Goal: Information Seeking & Learning: Learn about a topic

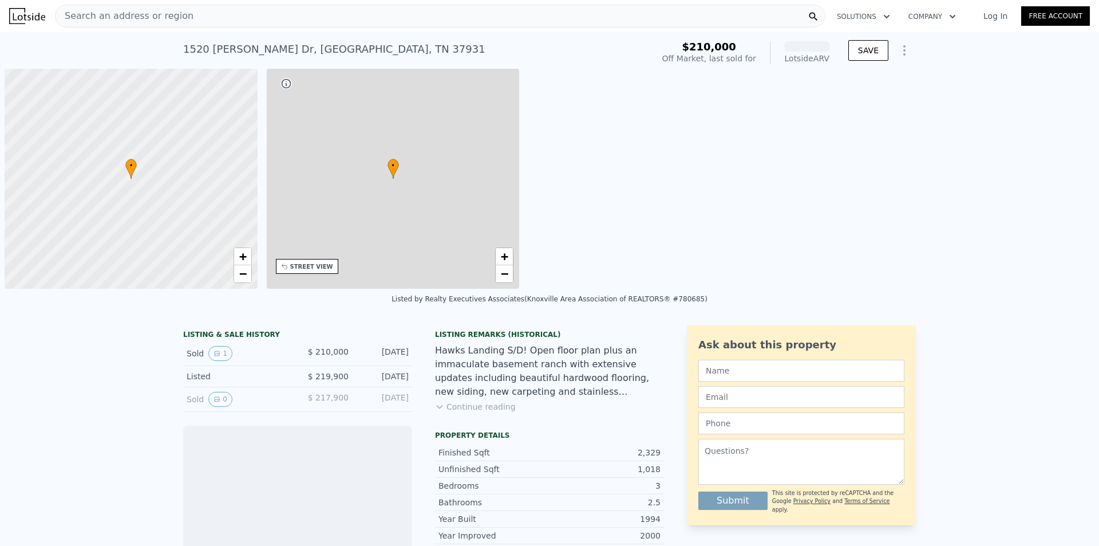
scroll to position [0, 5]
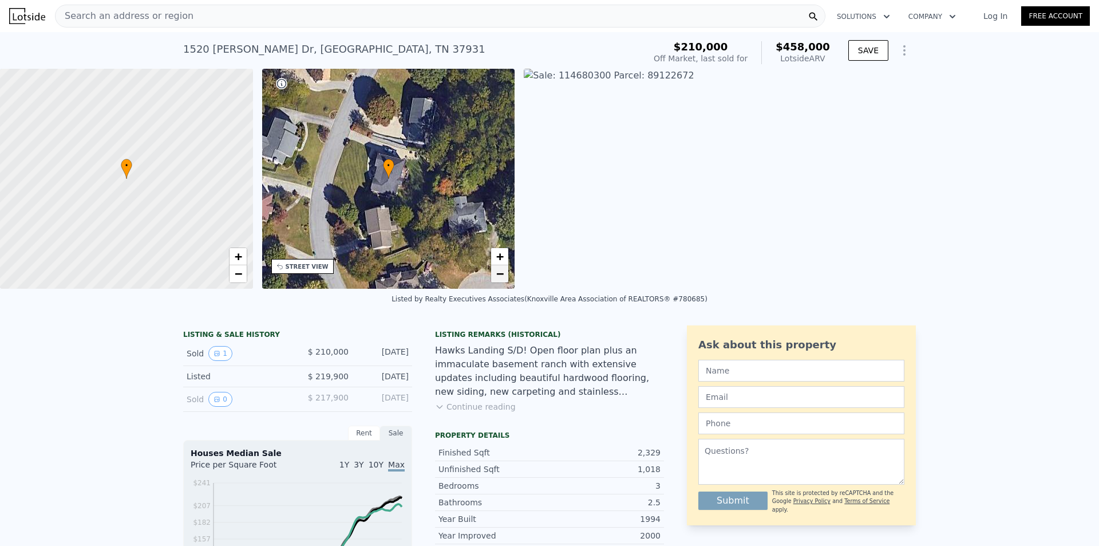
click at [503, 277] on span "−" at bounding box center [499, 273] width 7 height 14
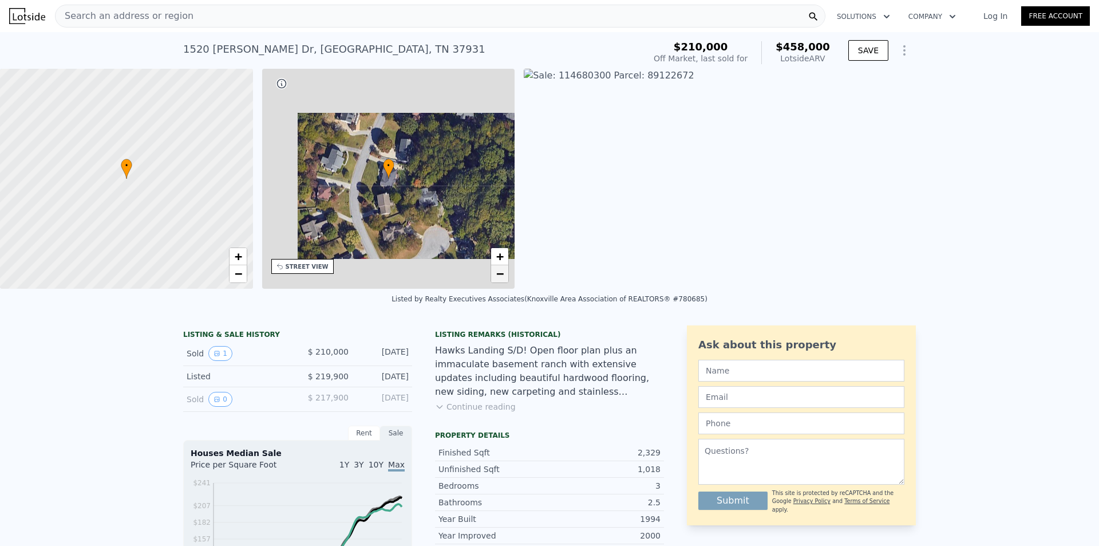
click at [503, 277] on span "−" at bounding box center [499, 273] width 7 height 14
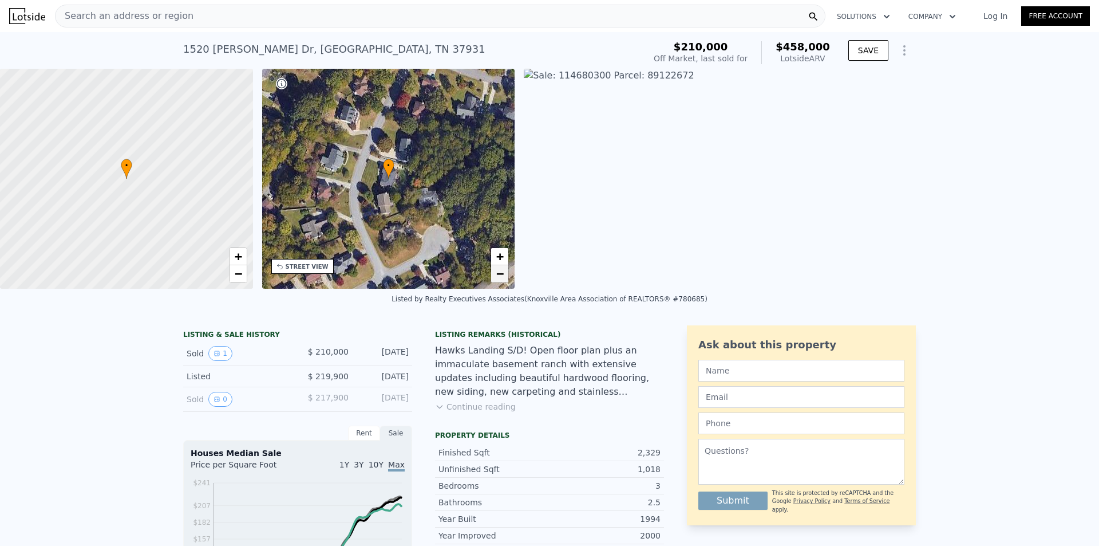
click at [503, 277] on span "−" at bounding box center [499, 273] width 7 height 14
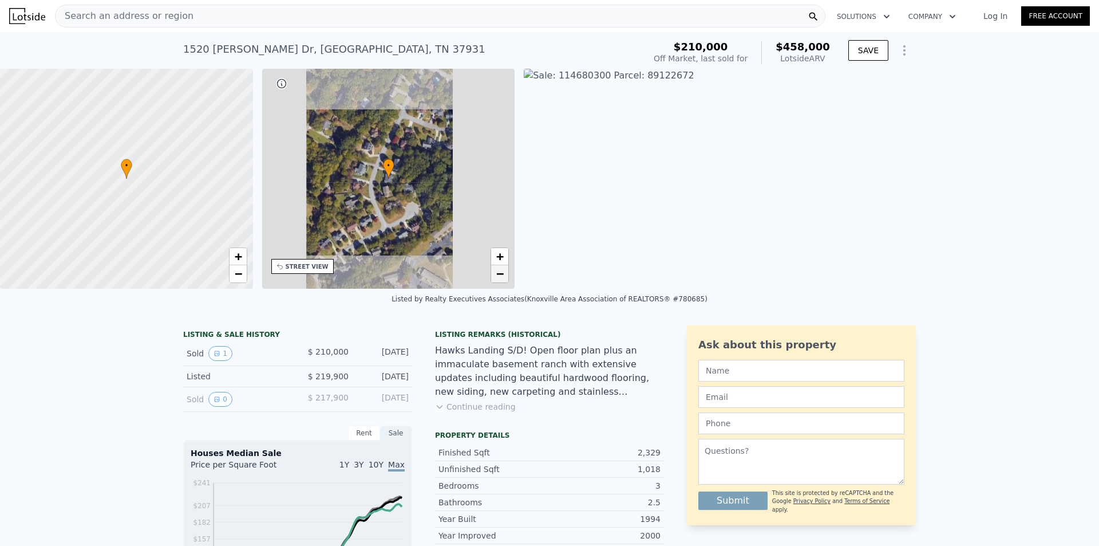
click at [503, 277] on span "−" at bounding box center [499, 273] width 7 height 14
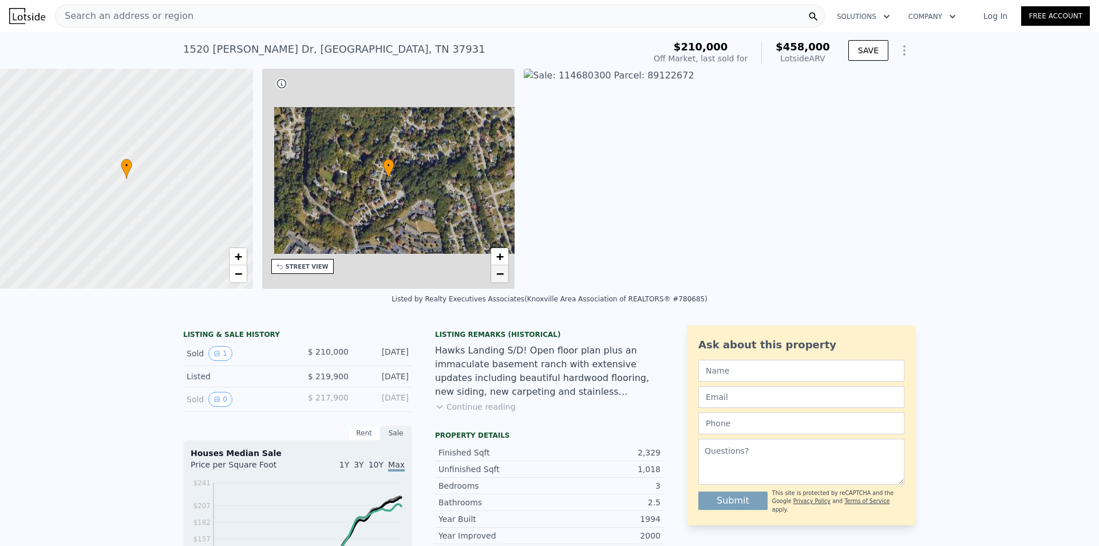
click at [503, 277] on span "−" at bounding box center [499, 273] width 7 height 14
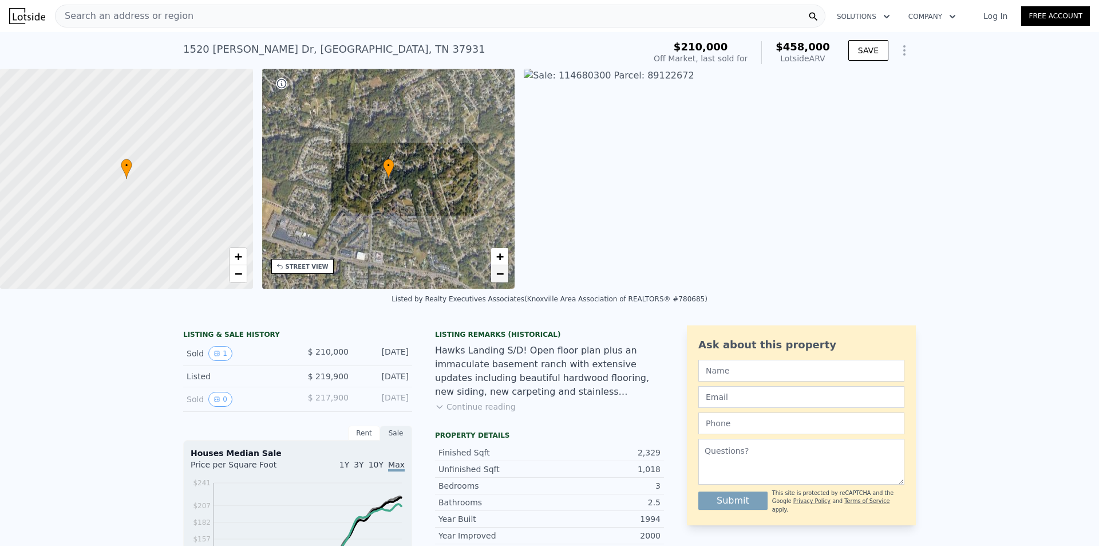
click at [503, 277] on span "−" at bounding box center [499, 273] width 7 height 14
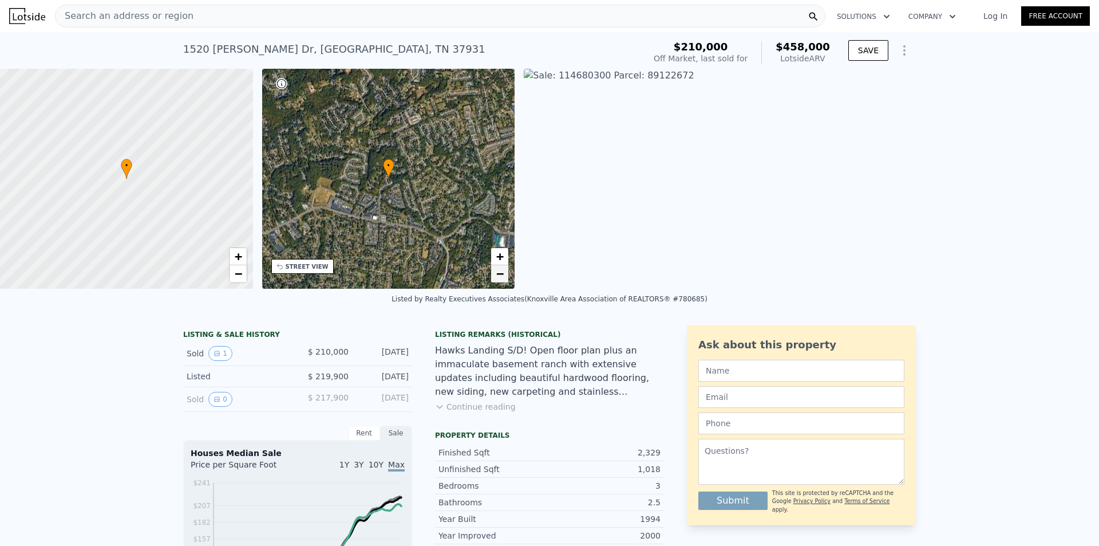
click at [503, 277] on span "−" at bounding box center [499, 273] width 7 height 14
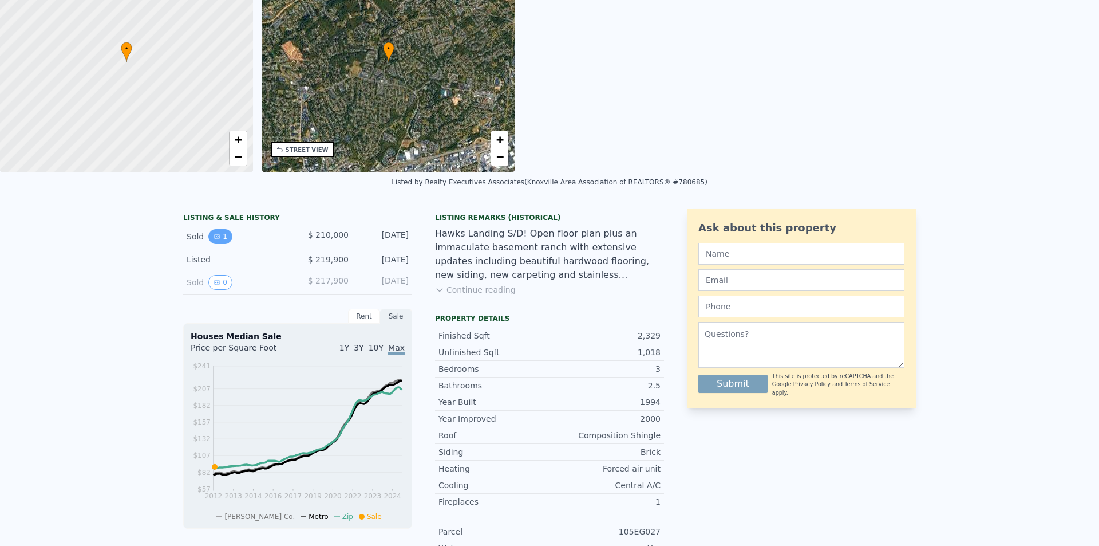
scroll to position [4, 0]
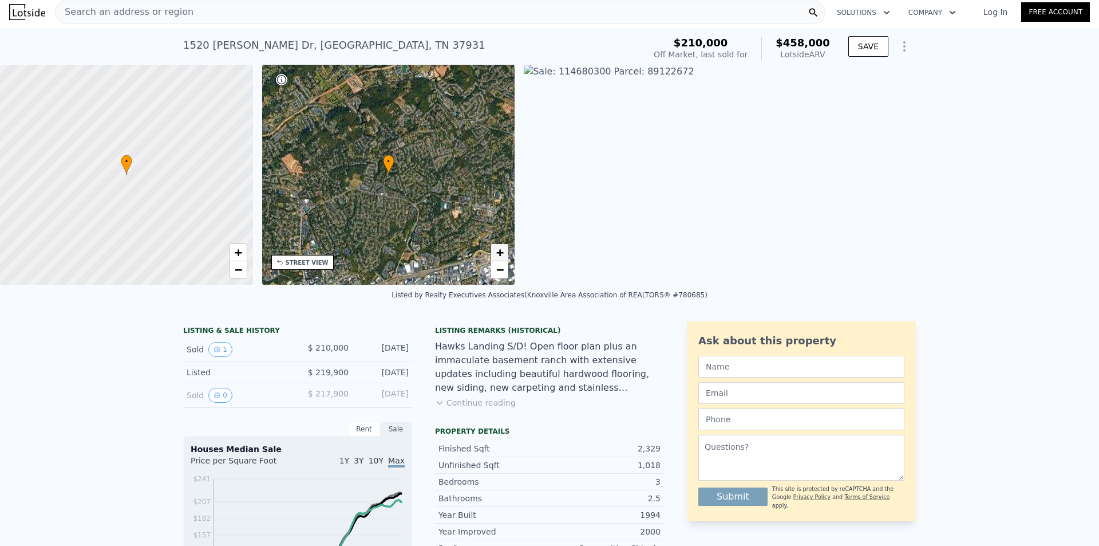
click at [499, 255] on span "+" at bounding box center [499, 252] width 7 height 14
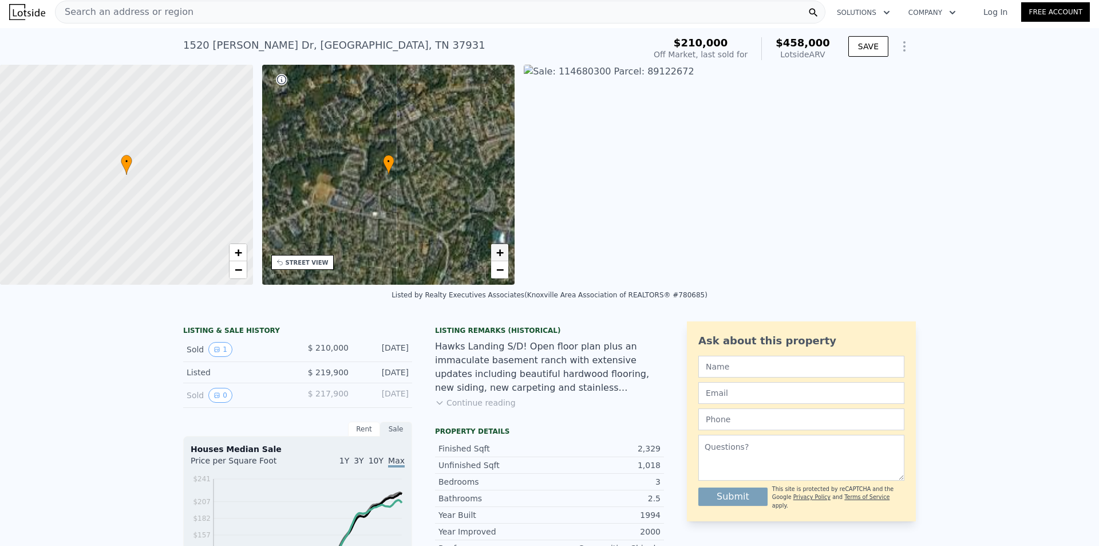
click at [499, 255] on span "+" at bounding box center [499, 252] width 7 height 14
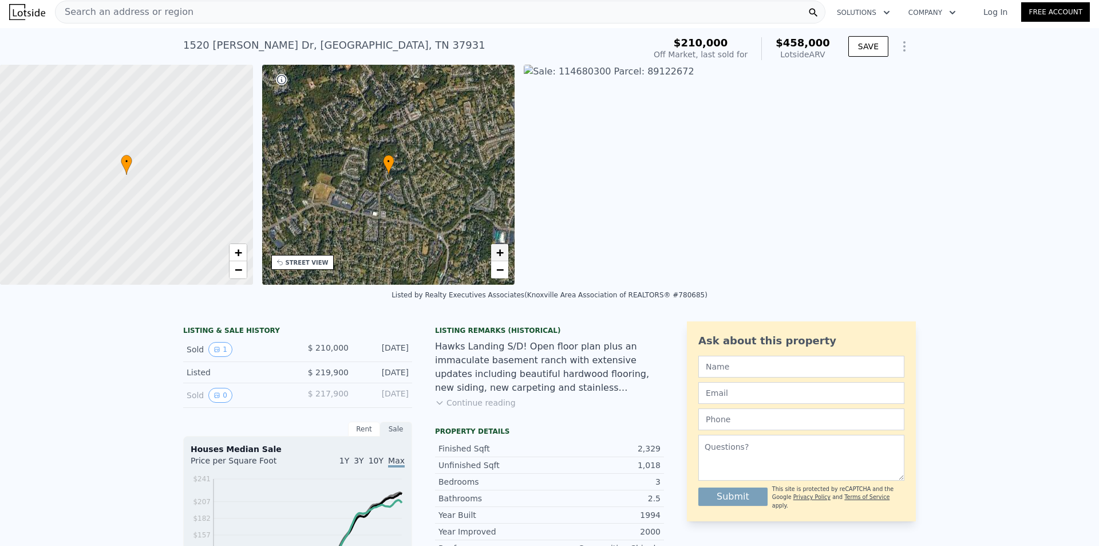
click at [499, 255] on span "+" at bounding box center [499, 252] width 7 height 14
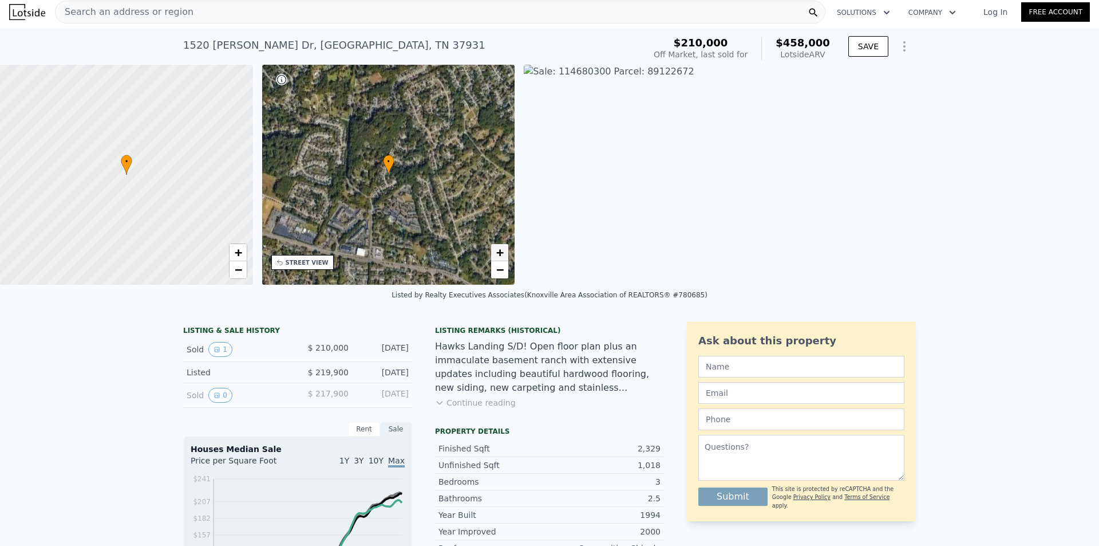
click at [499, 255] on span "+" at bounding box center [499, 252] width 7 height 14
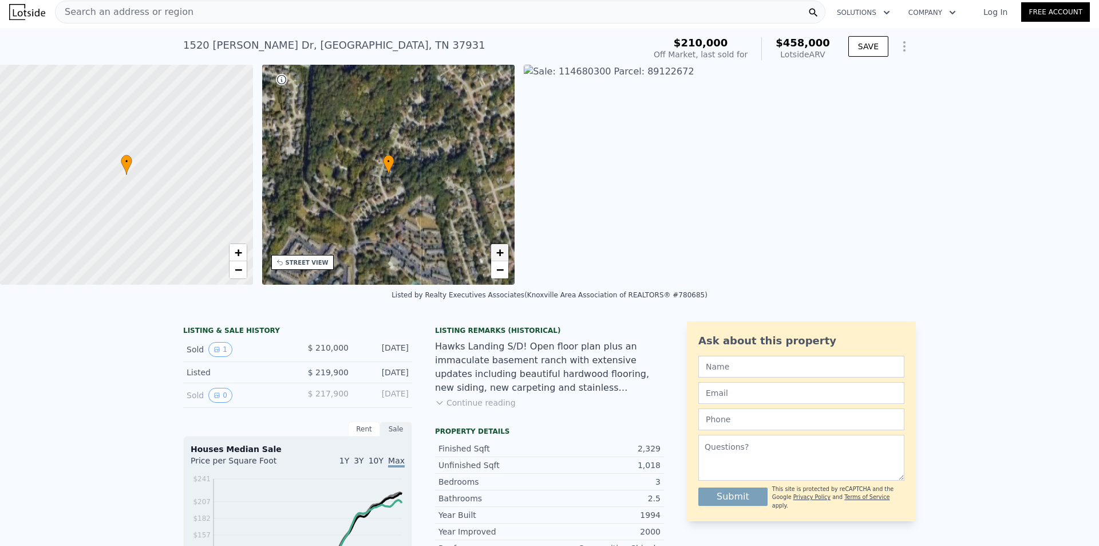
click at [499, 255] on span "+" at bounding box center [499, 252] width 7 height 14
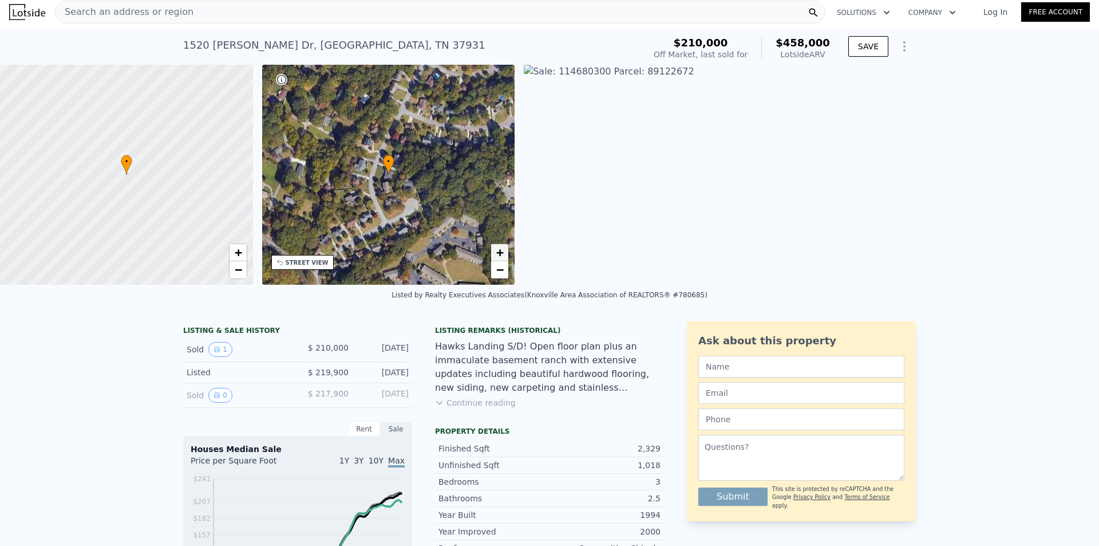
click at [499, 255] on span "+" at bounding box center [499, 252] width 7 height 14
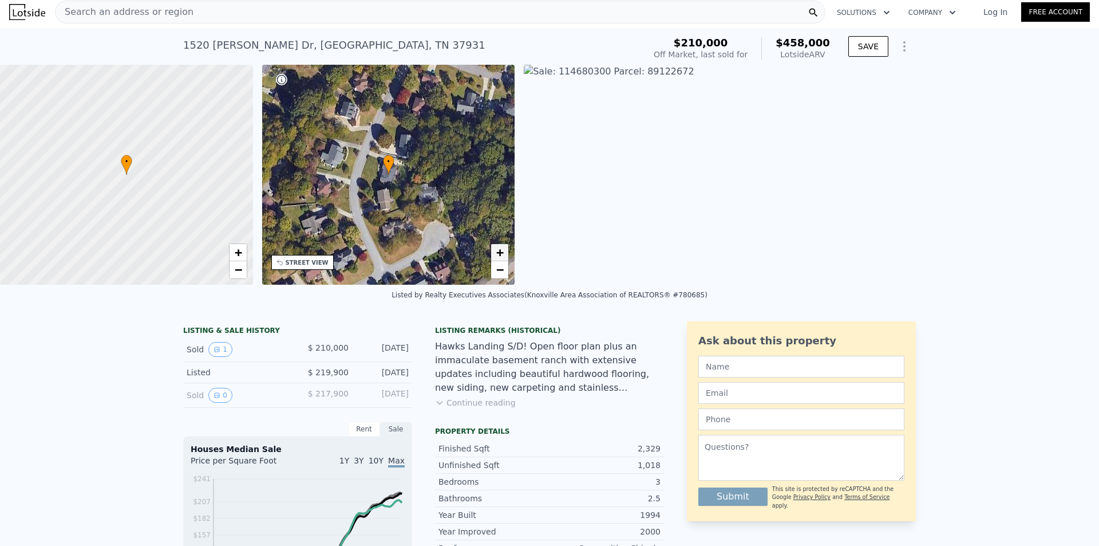
click at [499, 255] on span "+" at bounding box center [499, 252] width 7 height 14
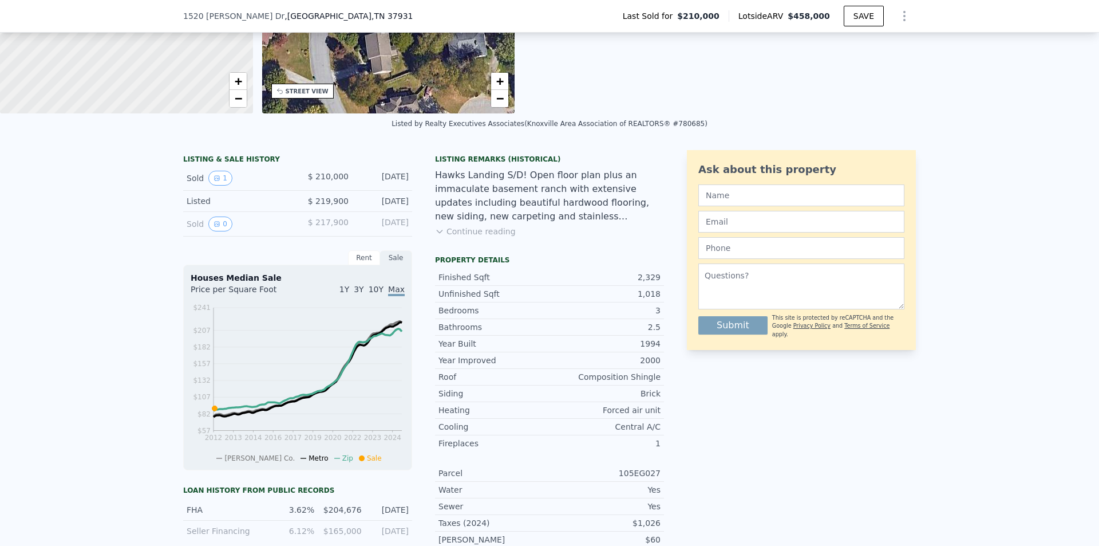
scroll to position [172, 0]
click at [215, 182] on button "1" at bounding box center [220, 177] width 24 height 15
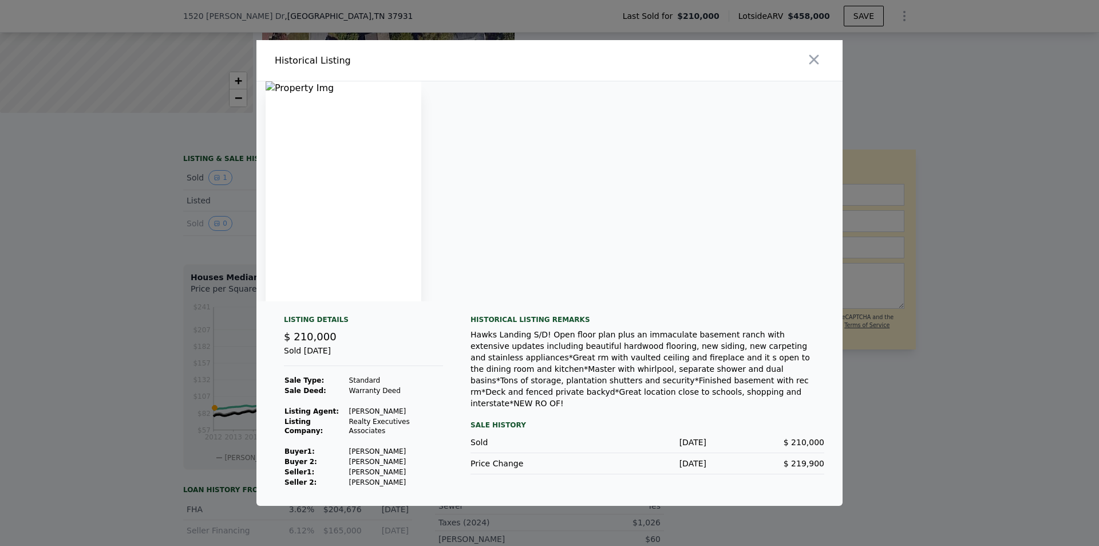
click at [818, 66] on icon "button" at bounding box center [814, 60] width 16 height 16
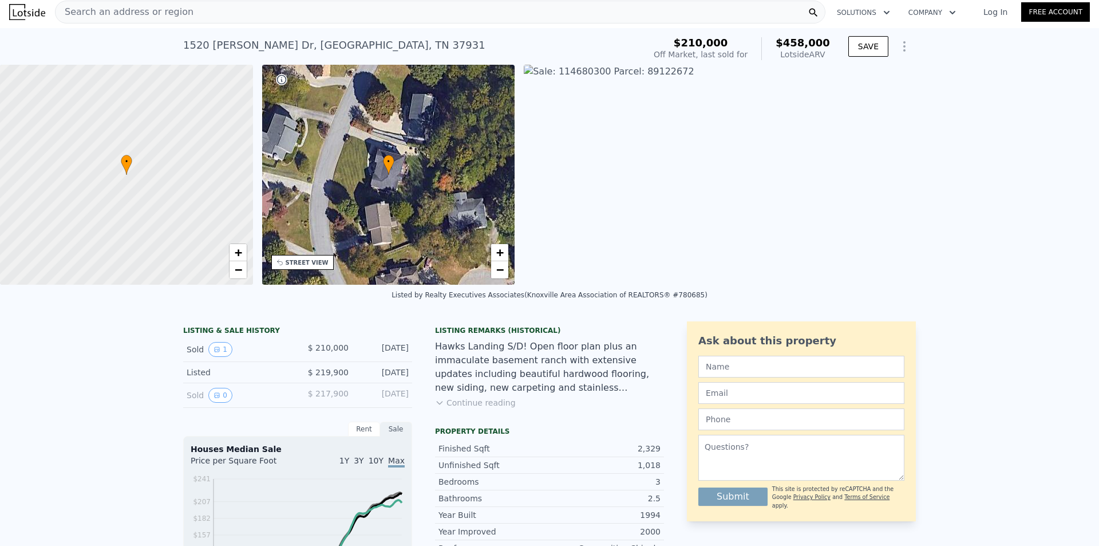
scroll to position [0, 0]
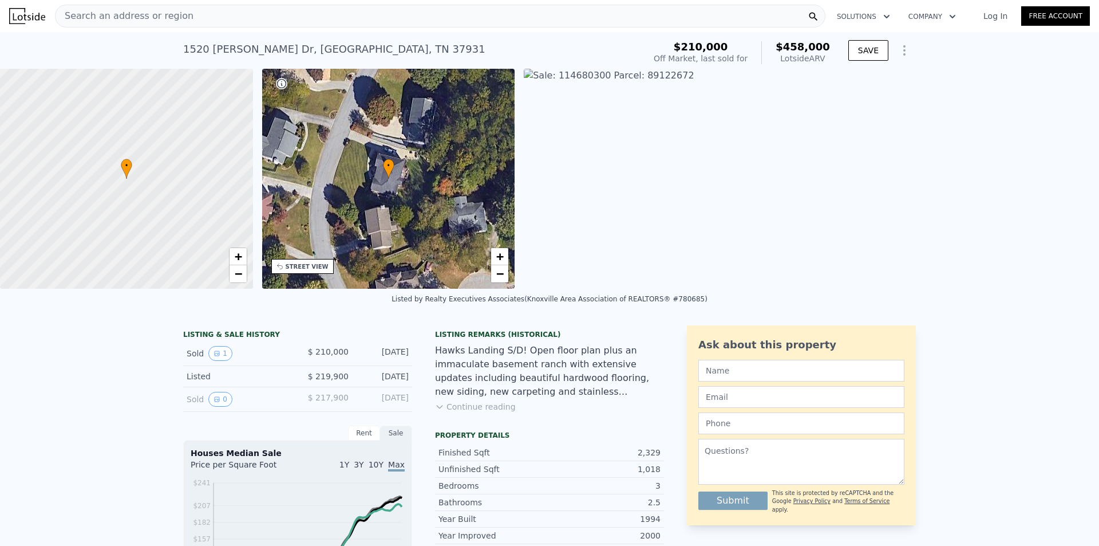
click at [253, 20] on div "Search an address or region" at bounding box center [440, 16] width 771 height 23
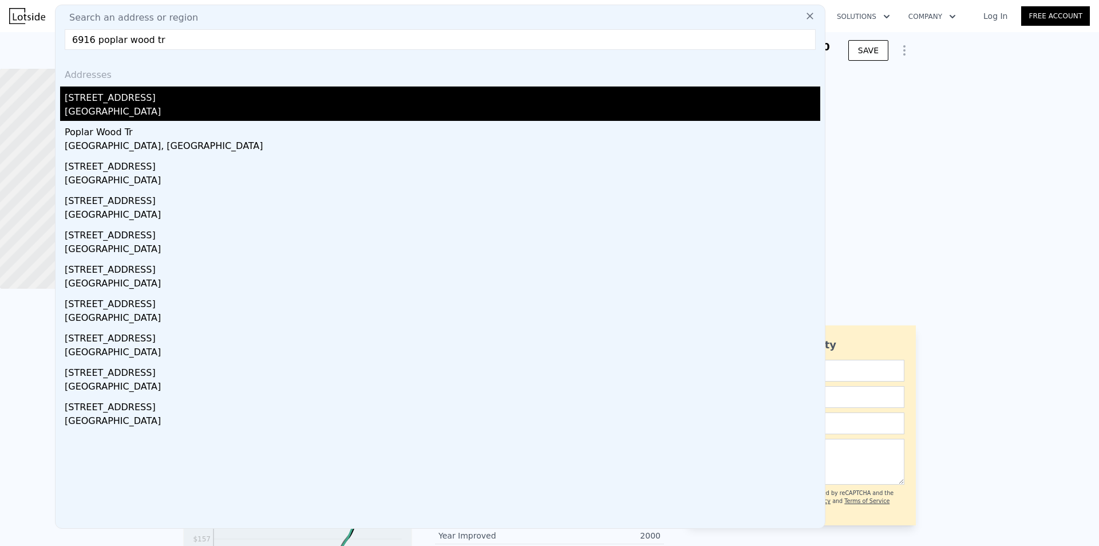
type input "6916 poplar wood tr"
click at [372, 119] on div "[GEOGRAPHIC_DATA]" at bounding box center [443, 113] width 756 height 16
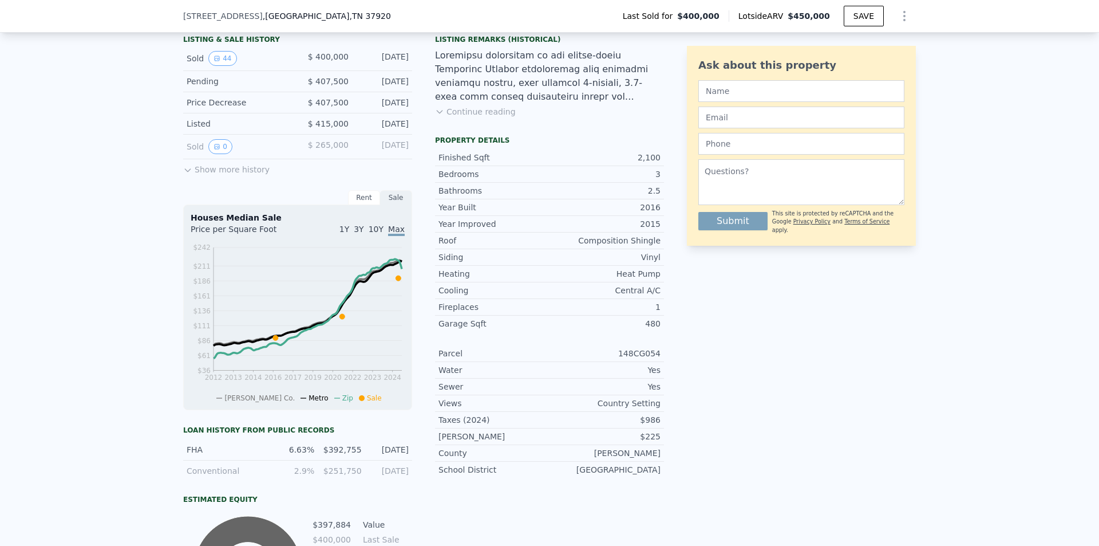
scroll to position [229, 0]
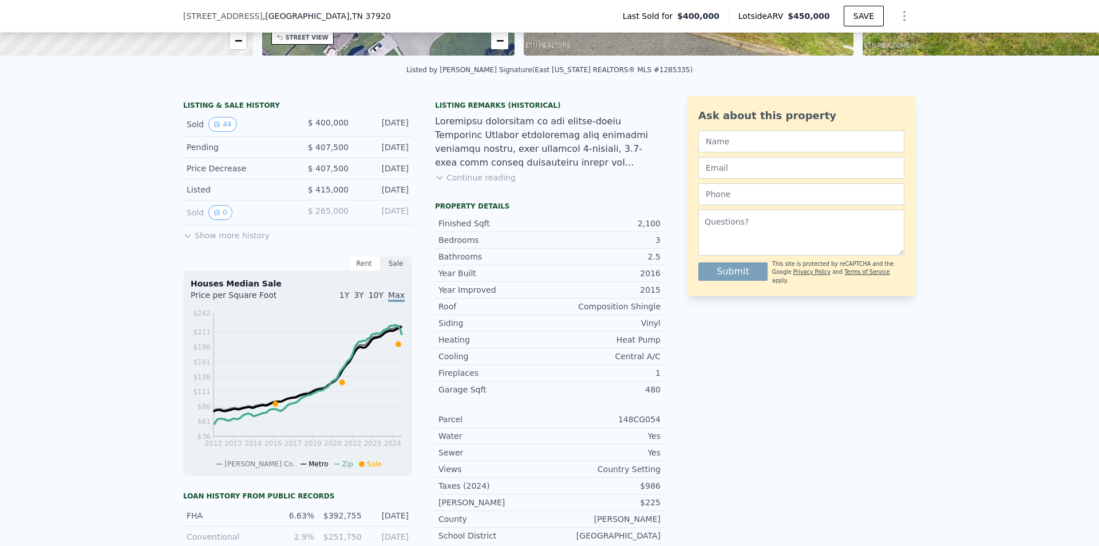
click at [488, 183] on button "Continue reading" at bounding box center [475, 177] width 81 height 11
